Goal: Find specific page/section: Find specific page/section

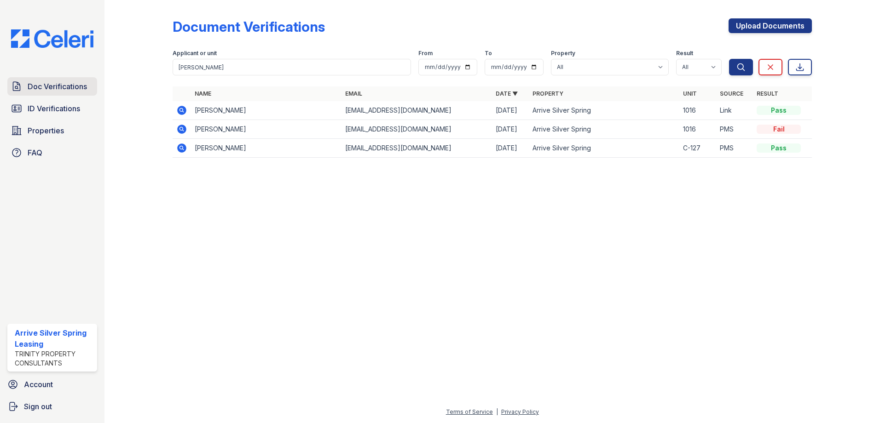
click at [36, 86] on span "Doc Verifications" at bounding box center [57, 86] width 59 height 11
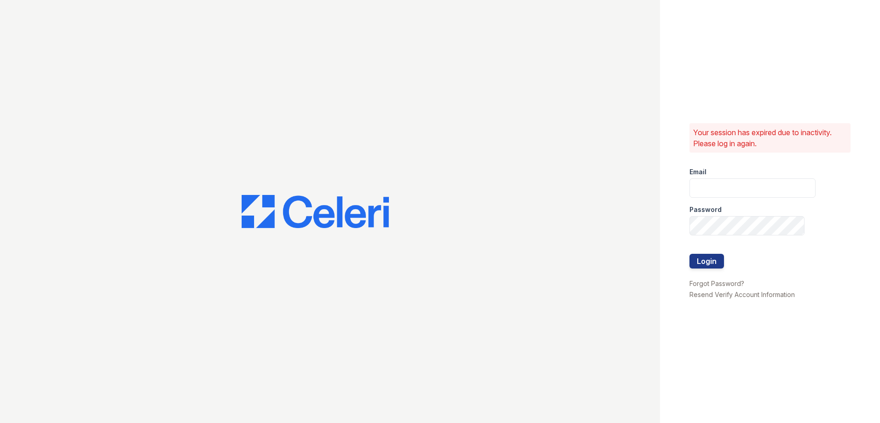
type input "Arrivesilverspring@trinity-pm.com"
click at [709, 261] on button "Login" at bounding box center [706, 261] width 35 height 15
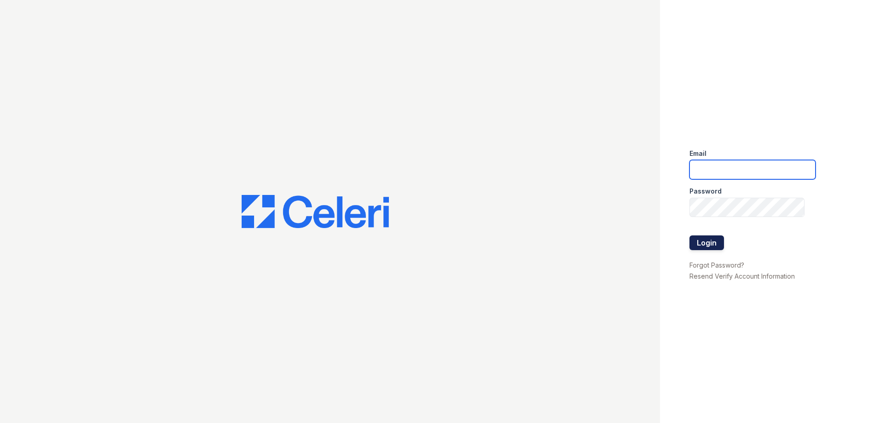
type input "[EMAIL_ADDRESS][DOMAIN_NAME]"
click at [694, 237] on button "Login" at bounding box center [706, 243] width 35 height 15
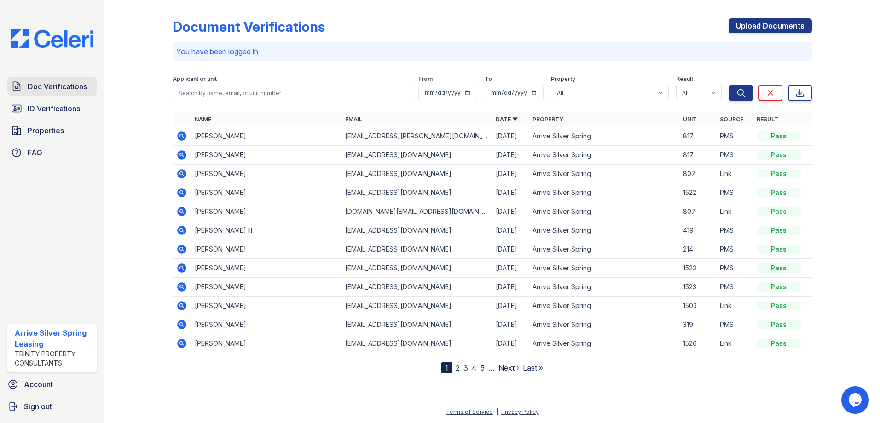
click at [75, 92] on span "Doc Verifications" at bounding box center [57, 86] width 59 height 11
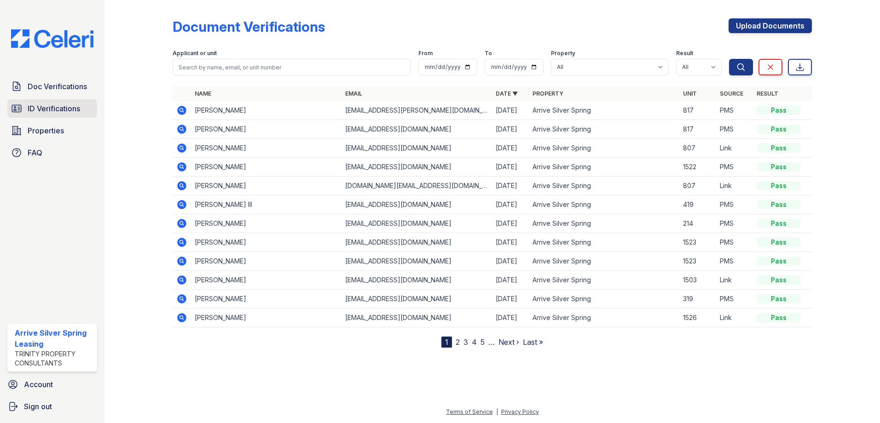
click at [79, 110] on span "ID Verifications" at bounding box center [54, 108] width 52 height 11
